Goal: Transaction & Acquisition: Purchase product/service

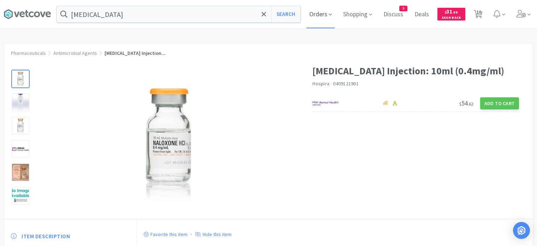
scroll to position [185, 0]
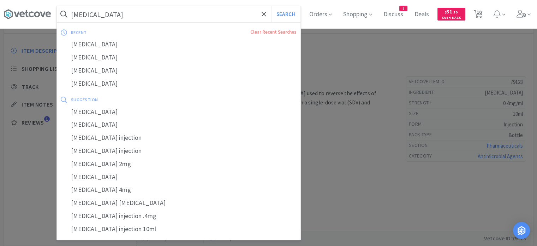
click at [228, 11] on input "[MEDICAL_DATA]" at bounding box center [179, 14] width 244 height 16
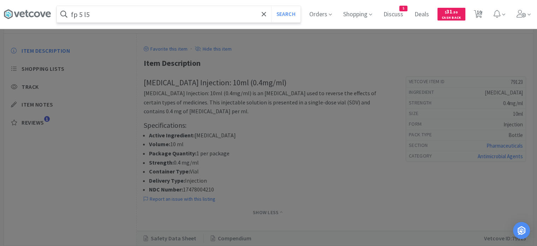
type input "fp 5 l5"
click at [271, 6] on button "Search" at bounding box center [285, 14] width 29 height 16
select select "1"
select select "6"
select select "1"
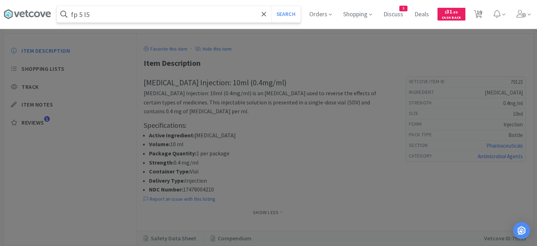
select select "3"
select select "2"
select select "8"
select select "1"
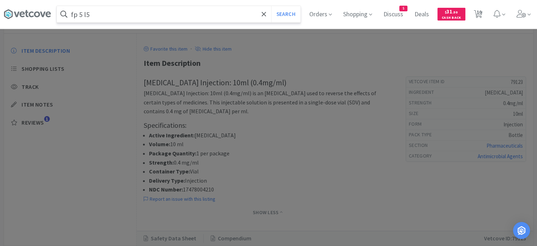
select select "1"
select select "2"
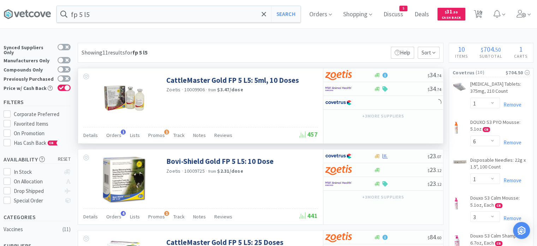
scroll to position [21, 0]
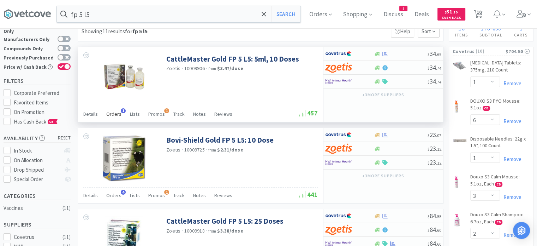
click at [116, 116] on span "Orders" at bounding box center [113, 114] width 15 height 6
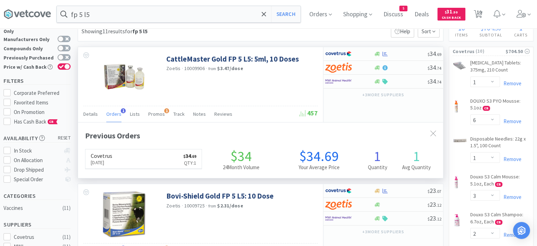
scroll to position [181, 365]
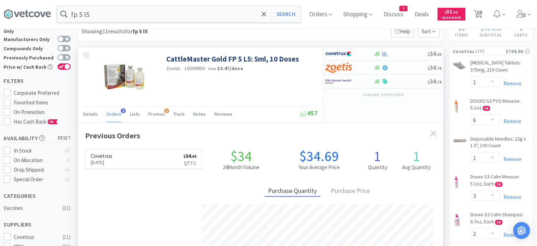
click at [116, 116] on span "Orders" at bounding box center [113, 114] width 15 height 6
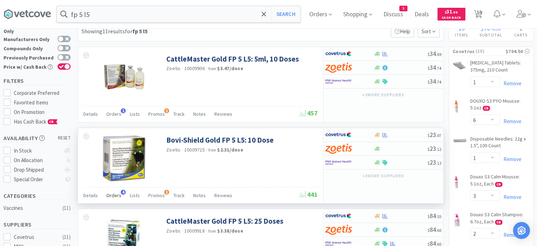
click at [117, 197] on span "Orders" at bounding box center [113, 195] width 15 height 6
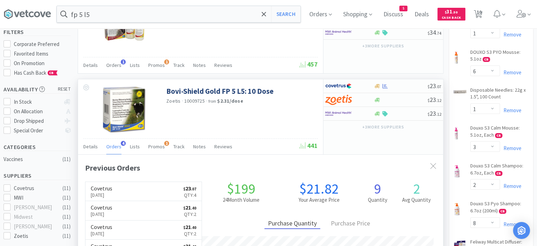
scroll to position [72, 0]
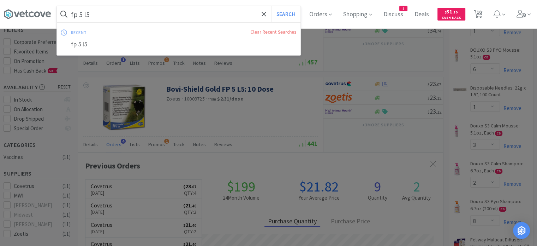
click at [154, 11] on input "fp 5 l5" at bounding box center [179, 14] width 244 height 16
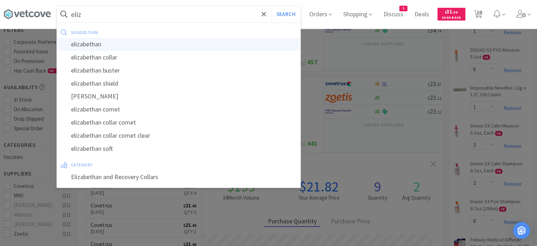
click at [109, 46] on div "elizabethan" at bounding box center [179, 44] width 244 height 13
type input "elizabethan"
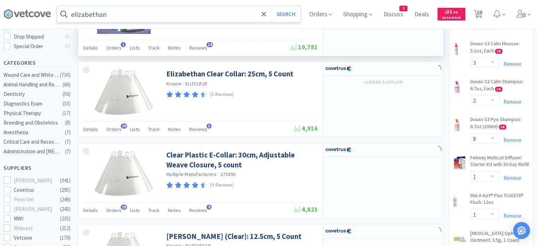
scroll to position [206, 0]
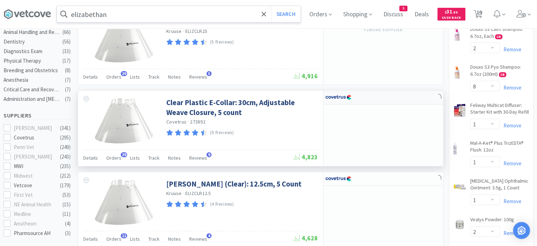
click at [394, 95] on div at bounding box center [384, 97] width 120 height 14
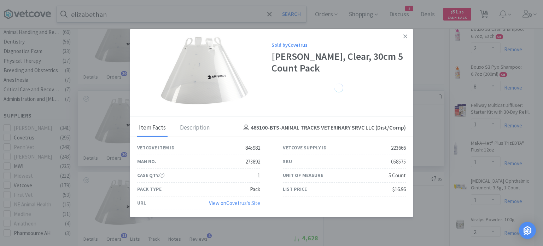
select select "1"
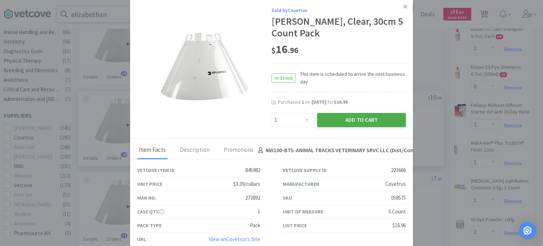
click at [372, 122] on button "Add to Cart" at bounding box center [361, 120] width 89 height 14
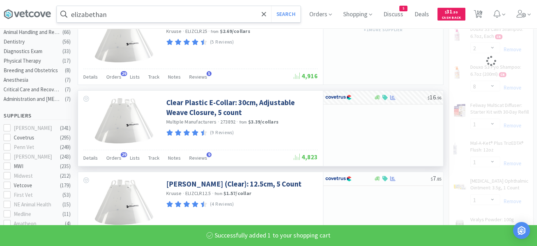
select select "1"
select select "6"
select select "1"
select select "3"
select select "2"
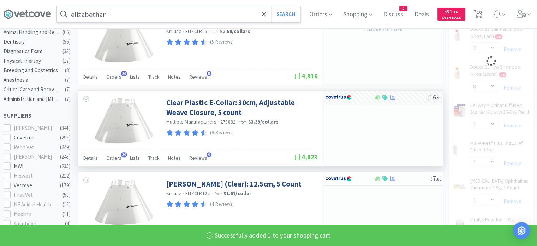
select select "8"
select select "1"
select select "2"
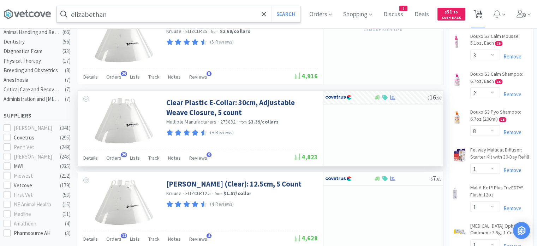
click at [482, 16] on span "11" at bounding box center [479, 12] width 5 height 28
select select "1"
select select "6"
select select "1"
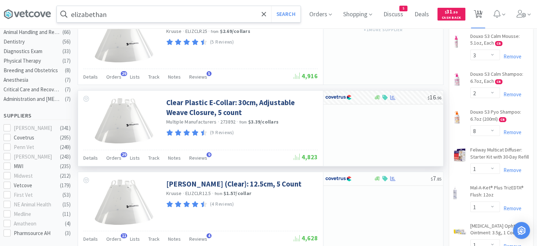
select select "3"
select select "2"
select select "8"
select select "1"
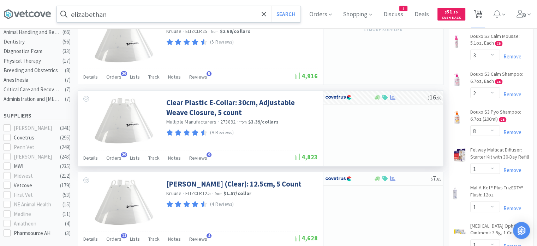
select select "1"
select select "2"
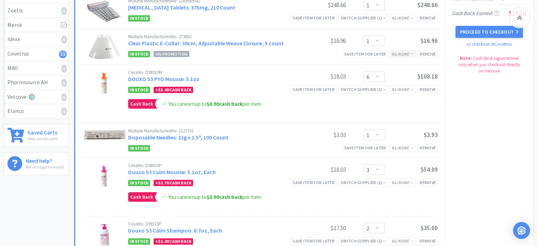
scroll to position [118, 0]
click at [461, 34] on button "Proceed to Checkout" at bounding box center [489, 32] width 67 height 12
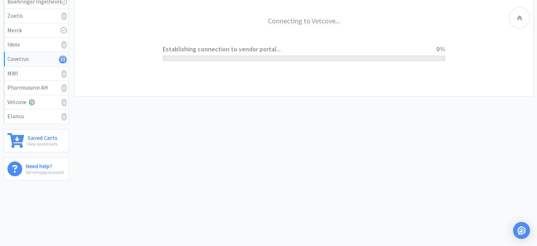
scroll to position [112, 0]
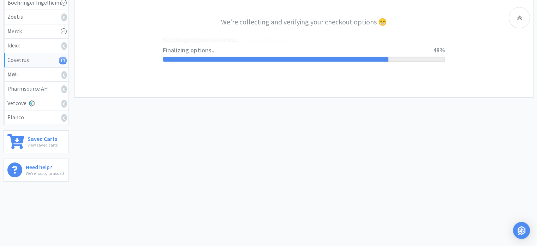
select select "ACCOUNT"
select select "cvt-standard-net"
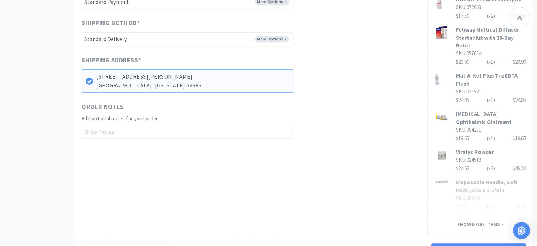
scroll to position [372, 0]
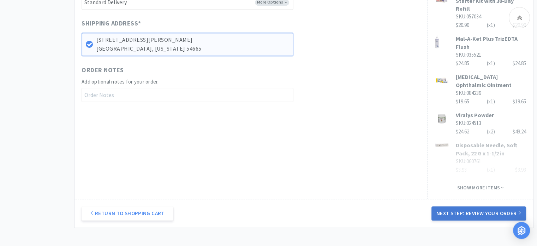
click at [481, 220] on button "Next Step: Review Your Order" at bounding box center [479, 213] width 95 height 14
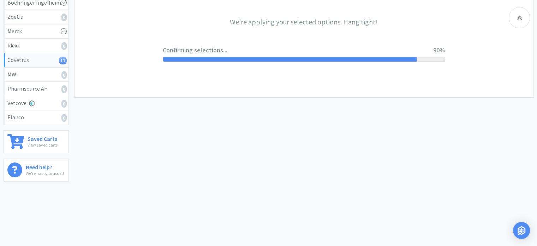
scroll to position [0, 0]
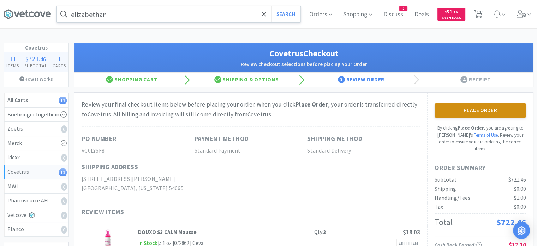
click at [464, 113] on button "Place Order" at bounding box center [481, 110] width 92 height 14
